Goal: Check status: Check status

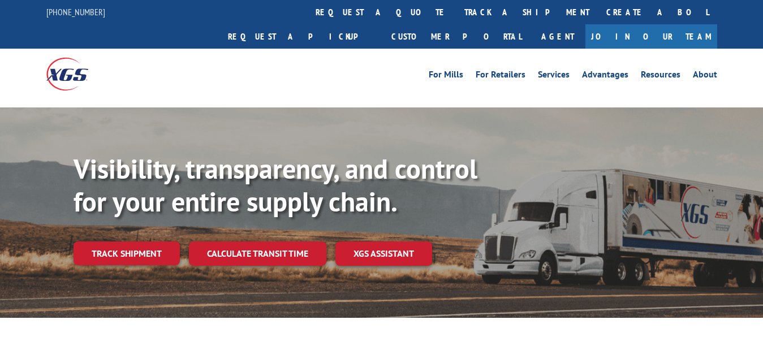
scroll to position [58, 0]
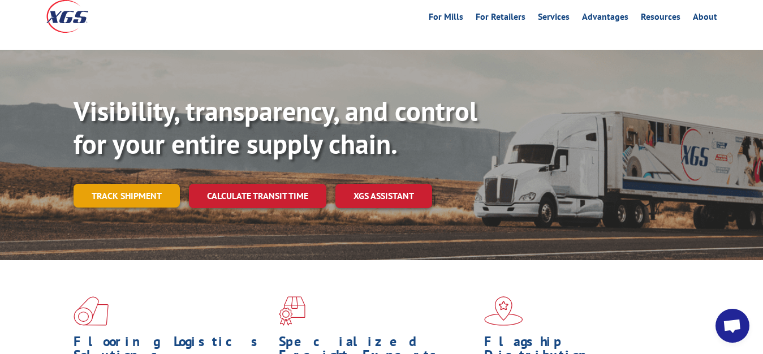
click at [147, 184] on link "Track shipment" at bounding box center [127, 196] width 106 height 24
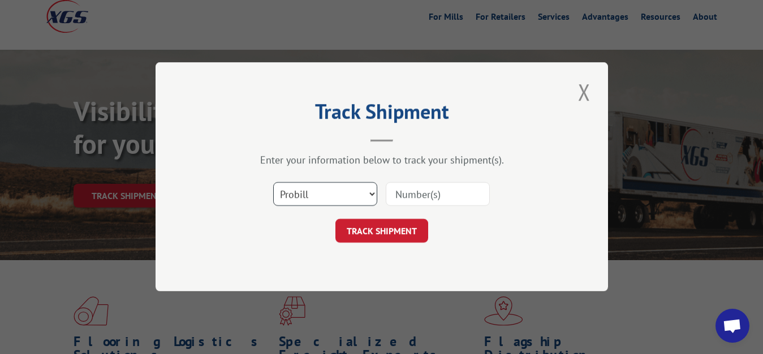
click at [273, 183] on select "Select category... Probill BOL PO" at bounding box center [325, 195] width 104 height 24
select select "bol"
click option "BOL" at bounding box center [0, 0] width 0 height 0
click at [399, 195] on input at bounding box center [438, 195] width 104 height 24
type input "5967483"
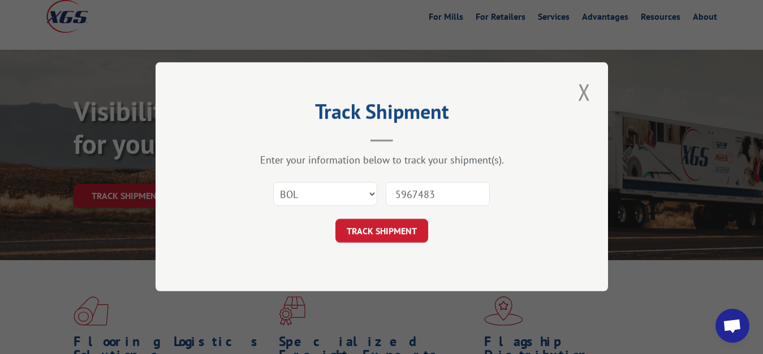
click button "TRACK SHIPMENT" at bounding box center [381, 232] width 93 height 24
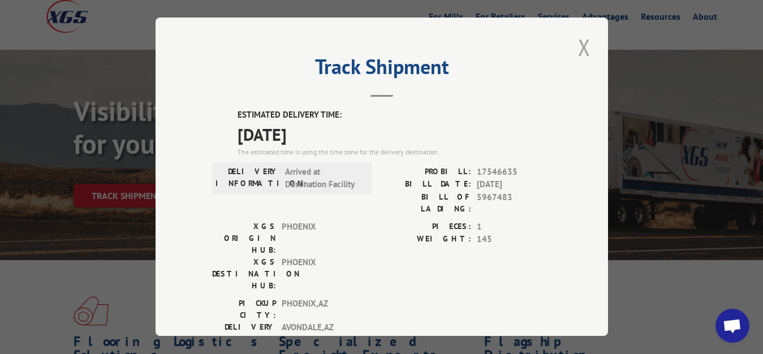
click at [575, 41] on button "Close modal" at bounding box center [584, 47] width 19 height 31
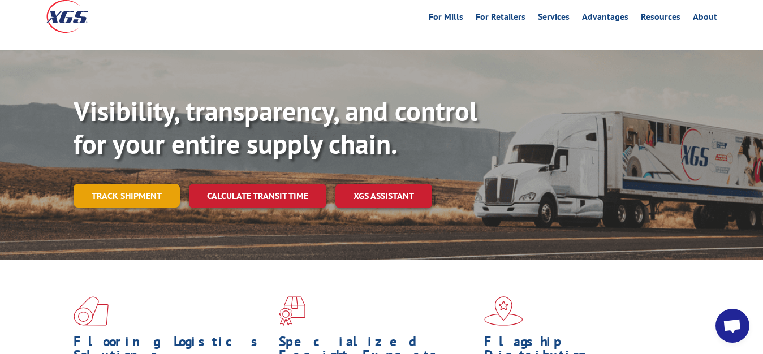
click at [105, 184] on link "Track shipment" at bounding box center [127, 196] width 106 height 24
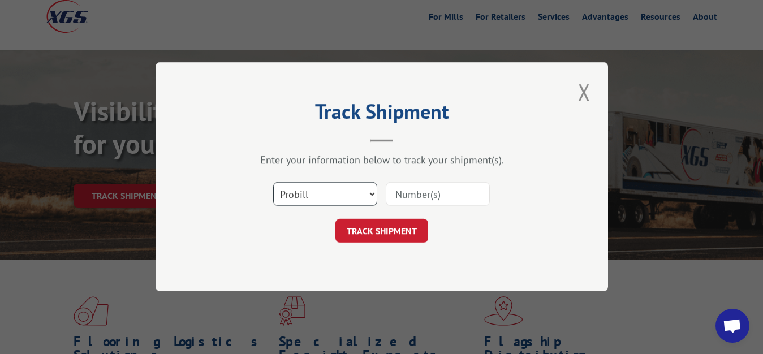
click at [273, 183] on select "Select category... Probill BOL PO" at bounding box center [325, 195] width 104 height 24
select select "bol"
click option "BOL" at bounding box center [0, 0] width 0 height 0
drag, startPoint x: 405, startPoint y: 192, endPoint x: 424, endPoint y: 123, distance: 71.3
click at [405, 188] on input at bounding box center [438, 195] width 104 height 24
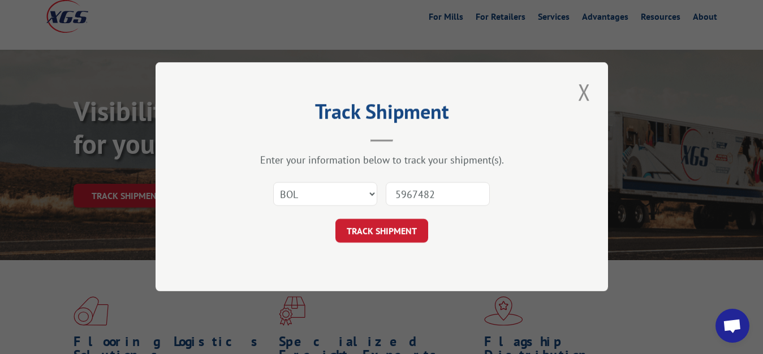
type input "5967482"
click button "TRACK SHIPMENT" at bounding box center [381, 232] width 93 height 24
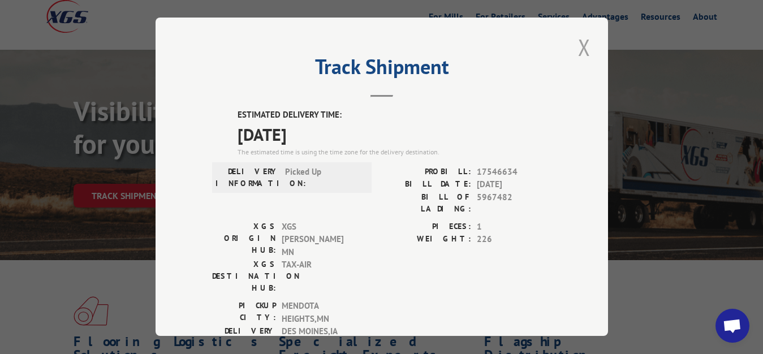
drag, startPoint x: 582, startPoint y: 40, endPoint x: 528, endPoint y: 70, distance: 61.1
click at [582, 41] on button "Close modal" at bounding box center [584, 47] width 19 height 31
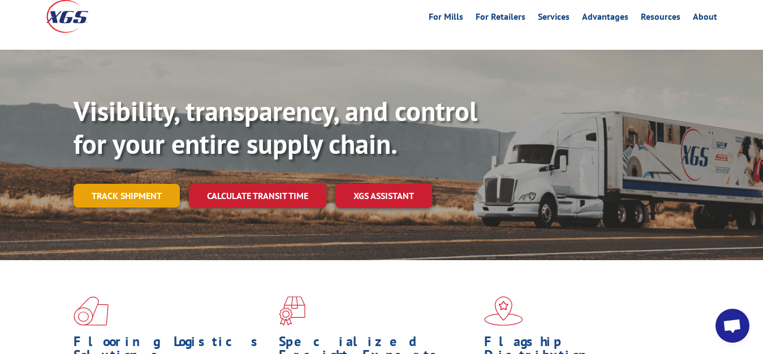
click at [156, 184] on link "Track shipment" at bounding box center [127, 196] width 106 height 24
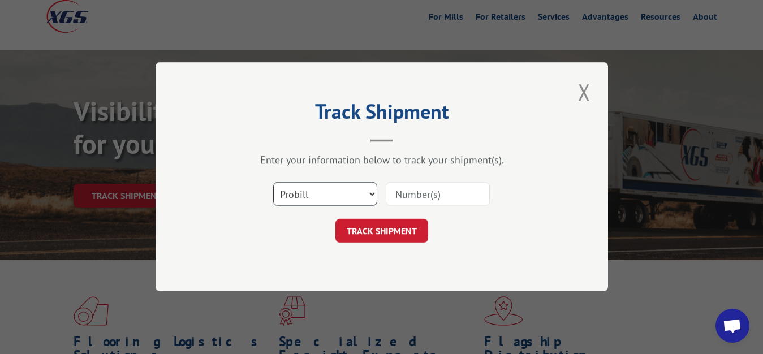
click at [273, 183] on select "Select category... Probill BOL PO" at bounding box center [325, 195] width 104 height 24
select select "bol"
click option "BOL" at bounding box center [0, 0] width 0 height 0
drag, startPoint x: 403, startPoint y: 198, endPoint x: 423, endPoint y: 127, distance: 73.6
click at [403, 195] on input at bounding box center [438, 195] width 104 height 24
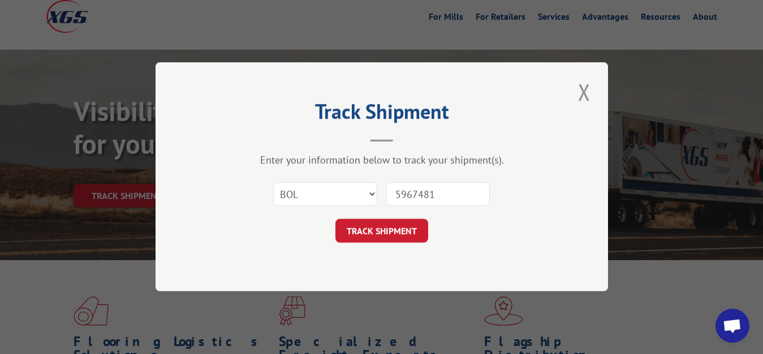
type input "5967481"
click button "TRACK SHIPMENT" at bounding box center [381, 232] width 93 height 24
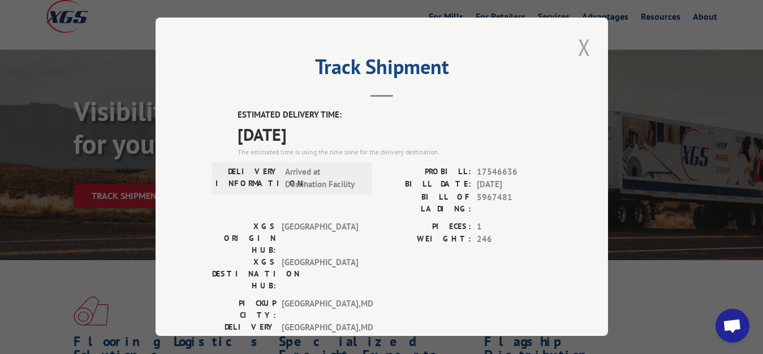
click at [582, 45] on button "Close modal" at bounding box center [584, 47] width 19 height 31
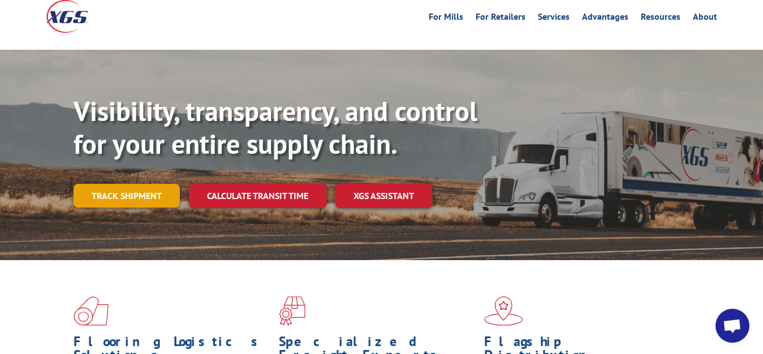
click at [114, 184] on link "Track shipment" at bounding box center [127, 196] width 106 height 24
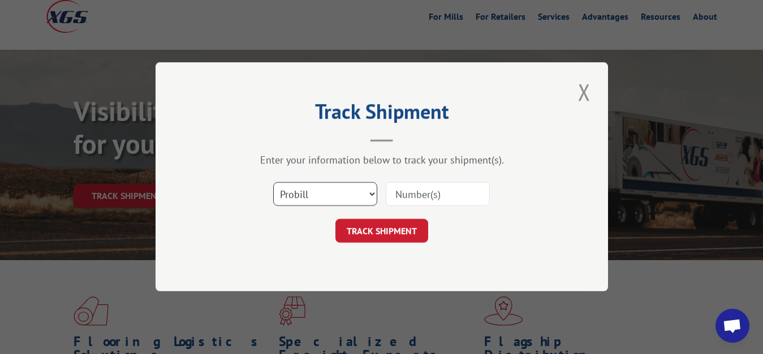
click at [273, 183] on select "Select category... Probill BOL PO" at bounding box center [325, 195] width 104 height 24
select select "bol"
click option "BOL" at bounding box center [0, 0] width 0 height 0
drag, startPoint x: 415, startPoint y: 201, endPoint x: 429, endPoint y: 135, distance: 67.7
click at [416, 200] on input at bounding box center [438, 195] width 104 height 24
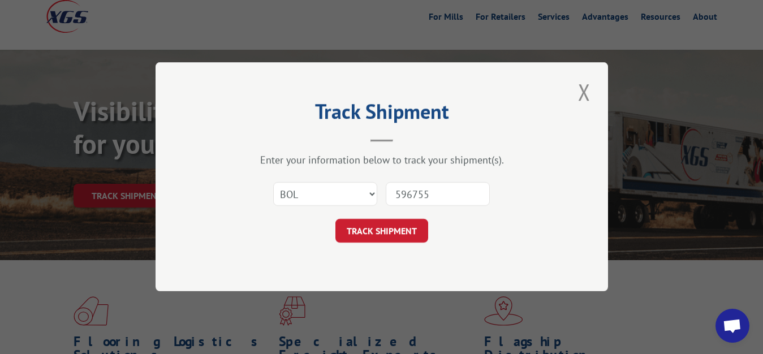
type input "5967554"
click button "TRACK SHIPMENT" at bounding box center [381, 232] width 93 height 24
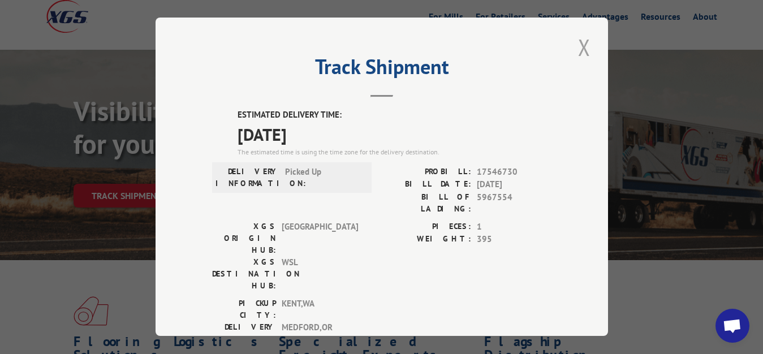
click at [575, 46] on button "Close modal" at bounding box center [584, 47] width 19 height 31
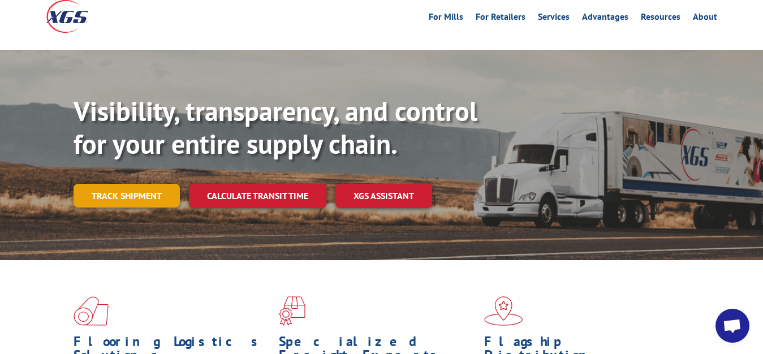
click at [103, 184] on link "Track shipment" at bounding box center [127, 196] width 106 height 24
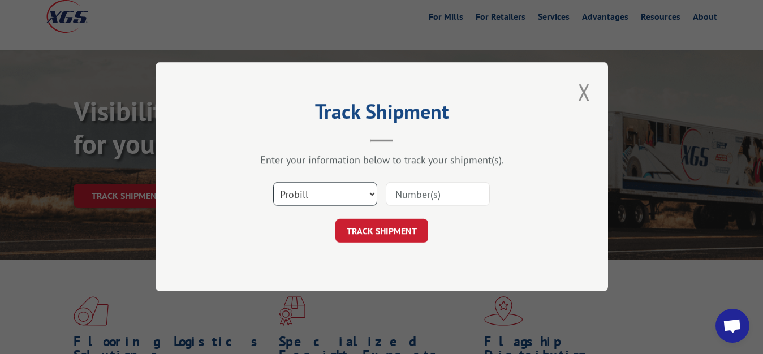
click at [273, 183] on select "Select category... Probill BOL PO" at bounding box center [325, 195] width 104 height 24
select select "bol"
click option "BOL" at bounding box center [0, 0] width 0 height 0
drag, startPoint x: 411, startPoint y: 197, endPoint x: 422, endPoint y: 114, distance: 83.4
click at [411, 196] on input at bounding box center [438, 195] width 104 height 24
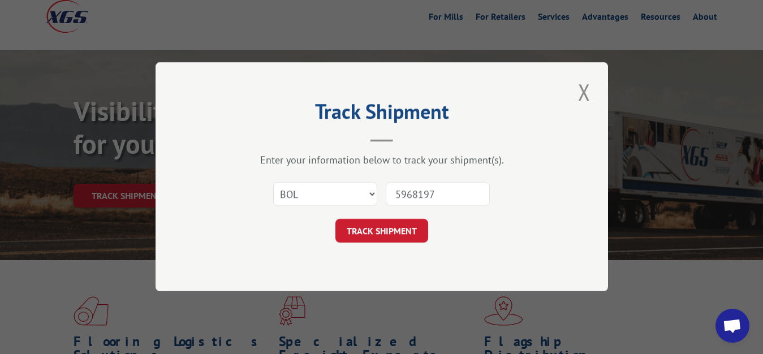
type input "5968197"
click button "TRACK SHIPMENT" at bounding box center [381, 232] width 93 height 24
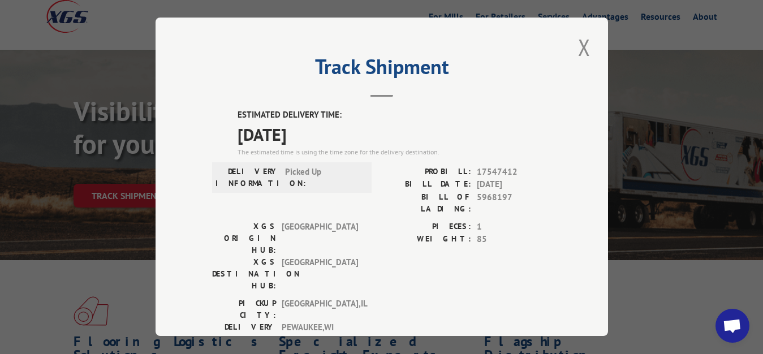
click at [575, 42] on button "Close modal" at bounding box center [584, 47] width 19 height 31
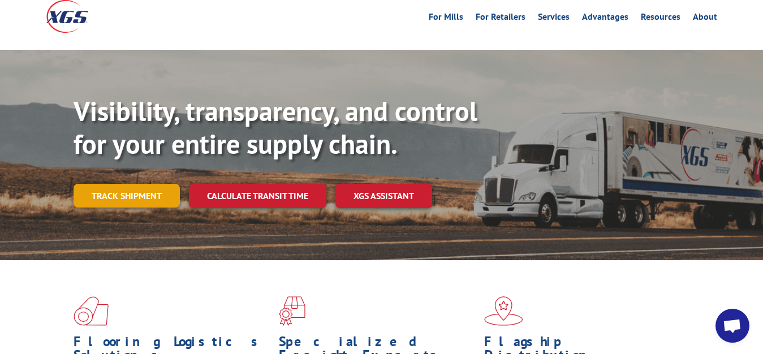
click at [98, 184] on link "Track shipment" at bounding box center [127, 196] width 106 height 24
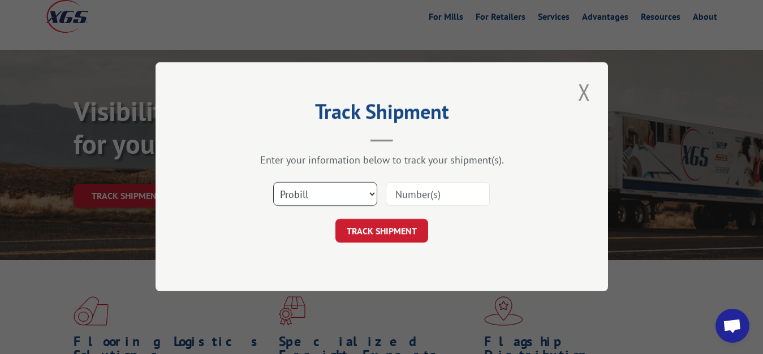
click at [273, 183] on select "Select category... Probill BOL PO" at bounding box center [325, 195] width 104 height 24
select select "bol"
click option "BOL" at bounding box center [0, 0] width 0 height 0
drag, startPoint x: 414, startPoint y: 203, endPoint x: 421, endPoint y: 167, distance: 36.5
click at [414, 201] on input at bounding box center [438, 195] width 104 height 24
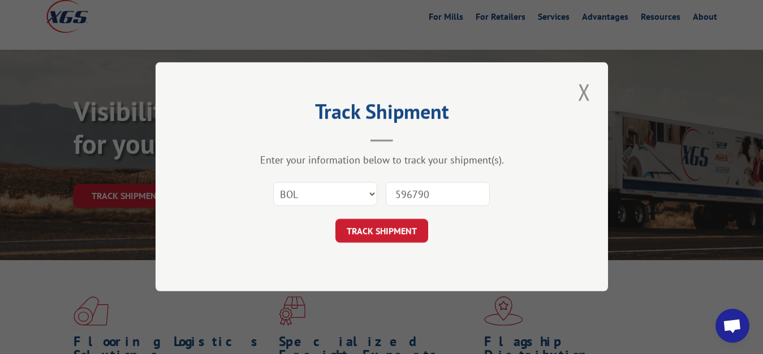
type input "5967909"
click button "TRACK SHIPMENT" at bounding box center [381, 232] width 93 height 24
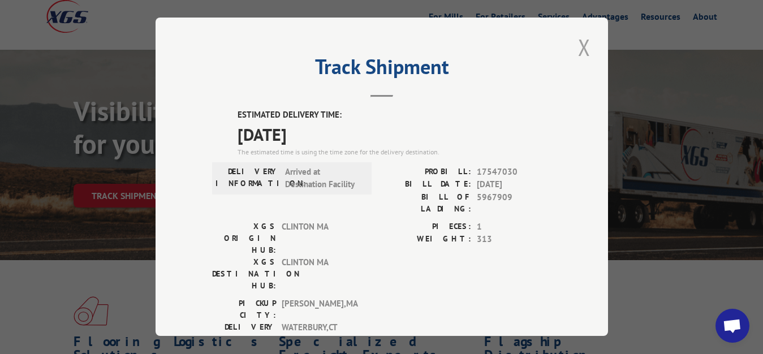
click at [575, 46] on button "Close modal" at bounding box center [584, 47] width 19 height 31
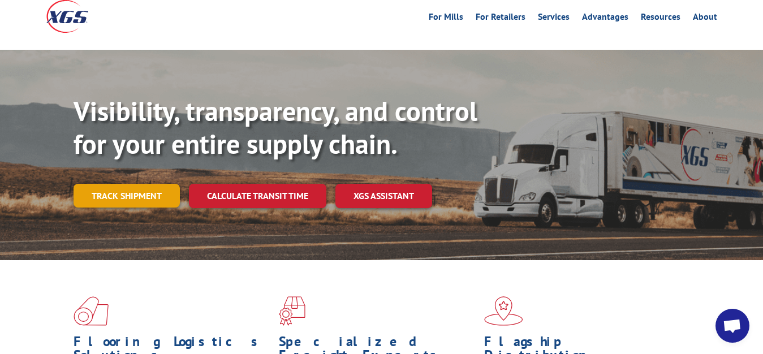
click at [112, 184] on link "Track shipment" at bounding box center [127, 196] width 106 height 24
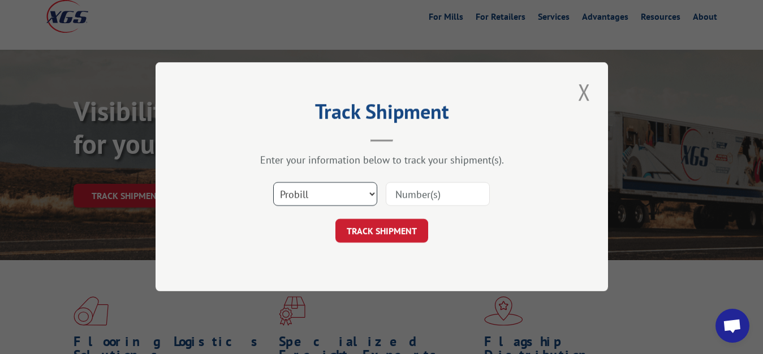
click at [273, 183] on select "Select category... Probill BOL PO" at bounding box center [325, 195] width 104 height 24
select select "bol"
click option "BOL" at bounding box center [0, 0] width 0 height 0
click at [410, 195] on input at bounding box center [438, 195] width 104 height 24
type input "5967910"
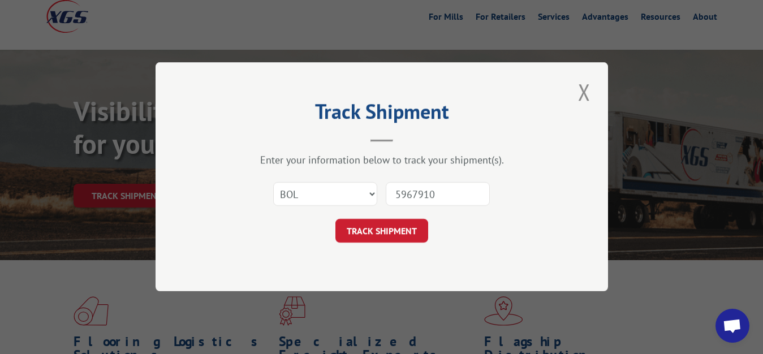
click button "TRACK SHIPMENT" at bounding box center [381, 232] width 93 height 24
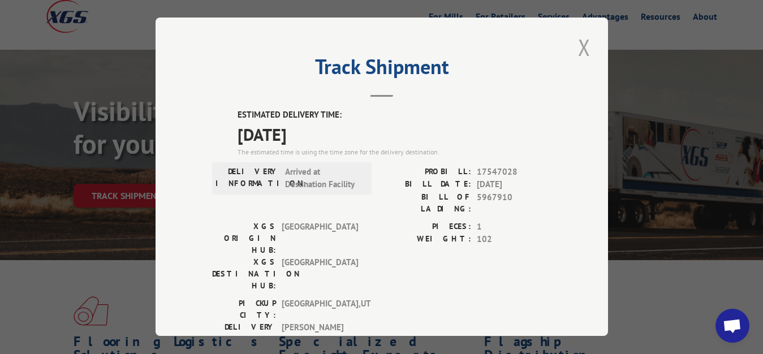
click at [575, 49] on button "Close modal" at bounding box center [584, 47] width 19 height 31
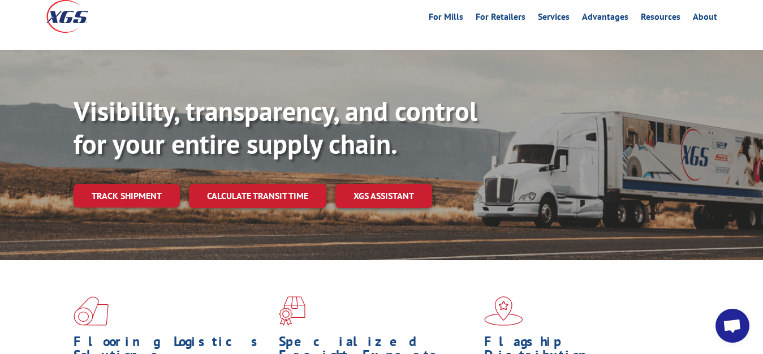
drag, startPoint x: 134, startPoint y: 170, endPoint x: 162, endPoint y: 164, distance: 29.5
click at [134, 184] on link "Track shipment" at bounding box center [127, 196] width 106 height 24
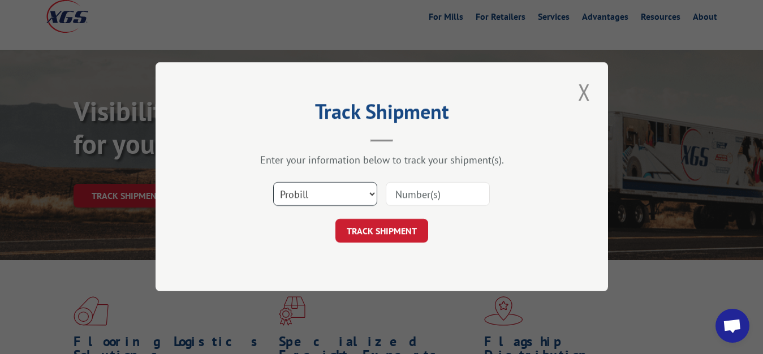
click at [273, 183] on select "Select category... Probill BOL PO" at bounding box center [325, 195] width 104 height 24
select select "bol"
click option "BOL" at bounding box center [0, 0] width 0 height 0
click at [420, 192] on input at bounding box center [438, 195] width 104 height 24
